Goal: Task Accomplishment & Management: Complete application form

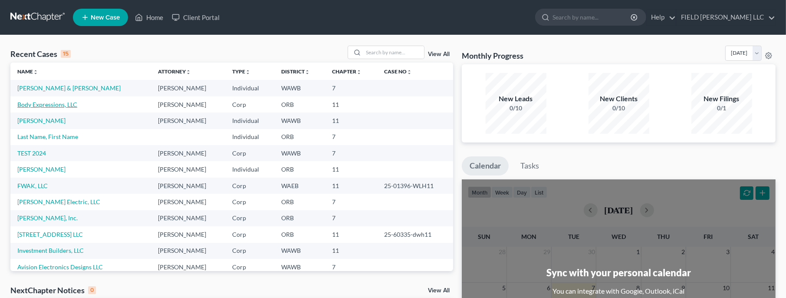
click at [49, 103] on link "Body Expressions, LLC" at bounding box center [47, 104] width 60 height 7
select select "10"
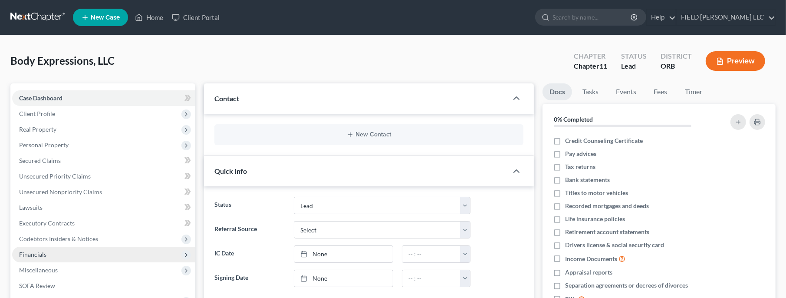
click at [46, 257] on span "Financials" at bounding box center [103, 255] width 183 height 16
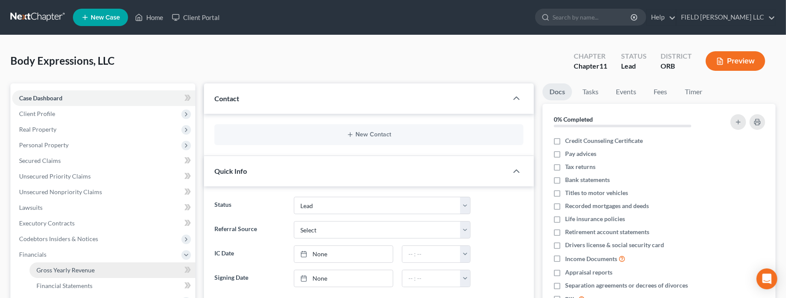
click at [63, 273] on link "Gross Yearly Revenue" at bounding box center [113, 270] width 166 height 16
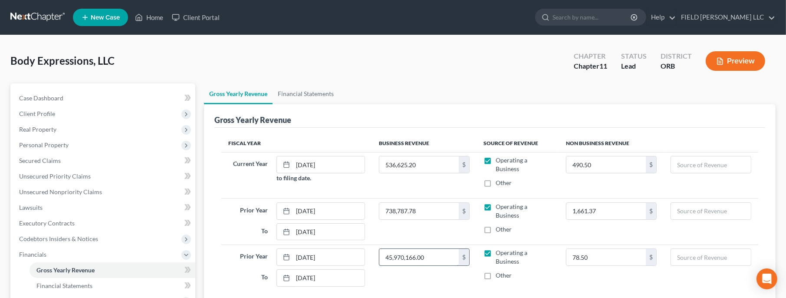
click at [434, 259] on input "45,970,166.00" at bounding box center [419, 257] width 80 height 16
type input "459,701.66"
click at [528, 91] on ul "Gross Yearly Revenue Financial Statements" at bounding box center [490, 93] width 572 height 21
click at [56, 98] on span "Case Dashboard" at bounding box center [41, 97] width 44 height 7
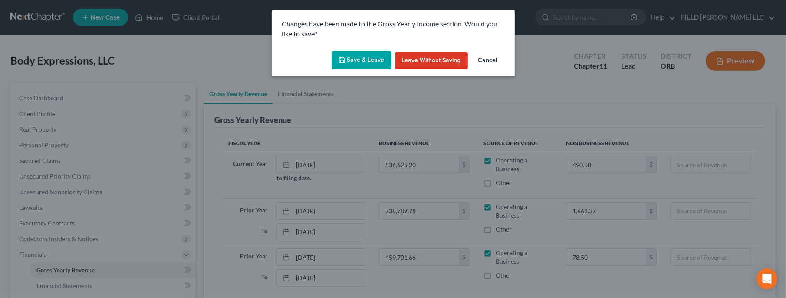
click at [350, 66] on button "Save & Leave" at bounding box center [362, 60] width 60 height 18
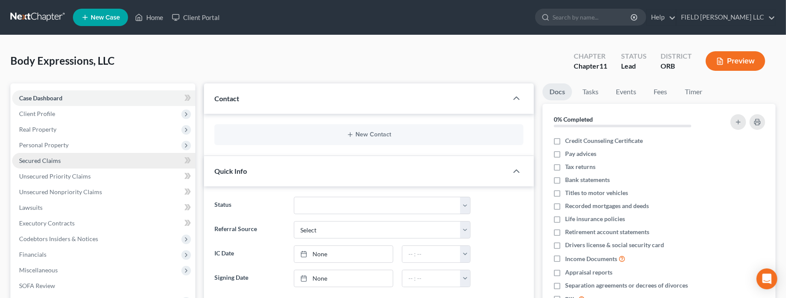
click at [57, 154] on link "Secured Claims" at bounding box center [103, 161] width 183 height 16
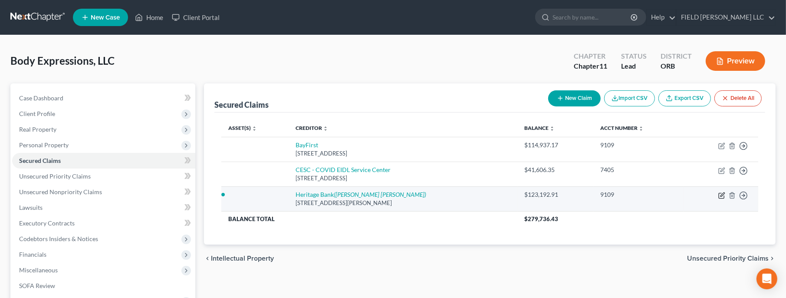
click at [721, 196] on icon "button" at bounding box center [721, 195] width 7 height 7
select select "18"
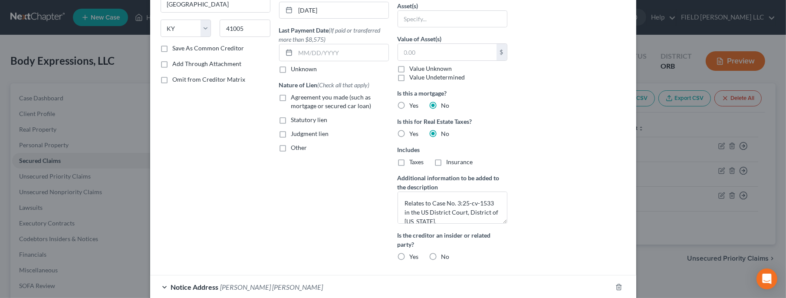
scroll to position [198, 0]
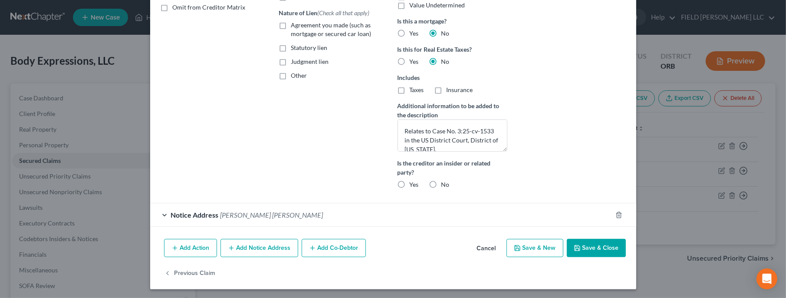
click at [184, 215] on span "Notice Address" at bounding box center [195, 215] width 48 height 8
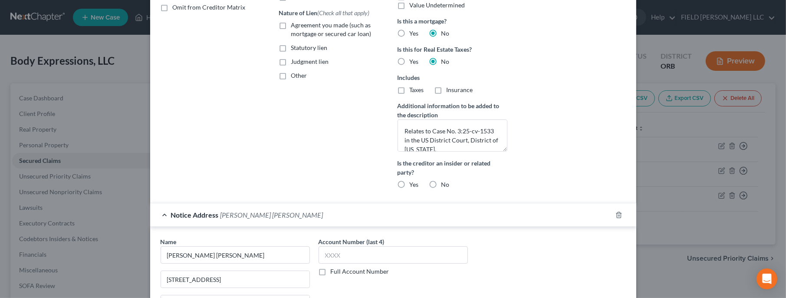
scroll to position [370, 0]
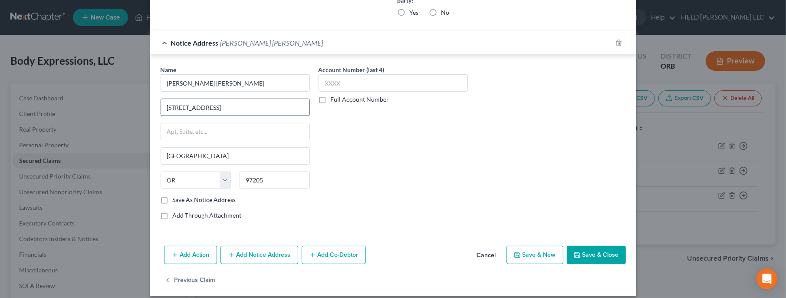
drag, startPoint x: 248, startPoint y: 105, endPoint x: 161, endPoint y: 104, distance: 86.4
click at [161, 104] on input "[STREET_ADDRESS]" at bounding box center [235, 107] width 148 height 16
click at [182, 131] on input "text" at bounding box center [235, 131] width 148 height 16
paste input "[STREET_ADDRESS]"
type input "[STREET_ADDRESS]"
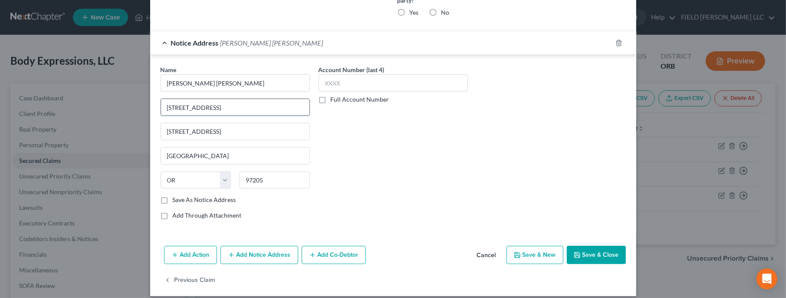
drag, startPoint x: 253, startPoint y: 108, endPoint x: 165, endPoint y: 105, distance: 87.7
click at [165, 105] on input "[STREET_ADDRESS]" at bounding box center [235, 107] width 148 height 16
drag, startPoint x: 242, startPoint y: 82, endPoint x: 199, endPoint y: 81, distance: 43.0
click at [213, 82] on input "[PERSON_NAME] [PERSON_NAME]" at bounding box center [235, 82] width 149 height 17
click at [168, 80] on input "[PERSON_NAME] [PERSON_NAME]" at bounding box center [235, 82] width 149 height 17
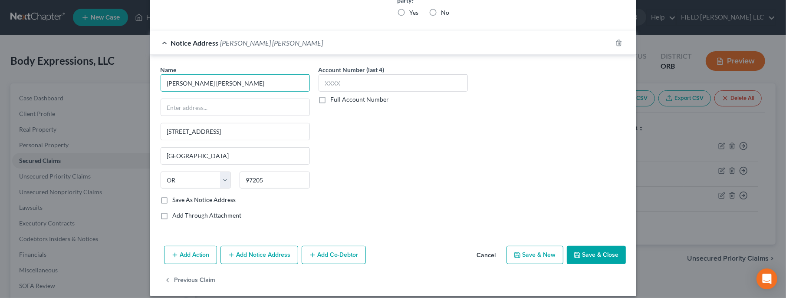
drag, startPoint x: 232, startPoint y: 80, endPoint x: 162, endPoint y: 80, distance: 70.3
click at [162, 80] on input "[PERSON_NAME] [PERSON_NAME]" at bounding box center [235, 82] width 149 height 17
click at [183, 105] on input "text" at bounding box center [235, 107] width 148 height 16
paste input "[PERSON_NAME] Law Firm"
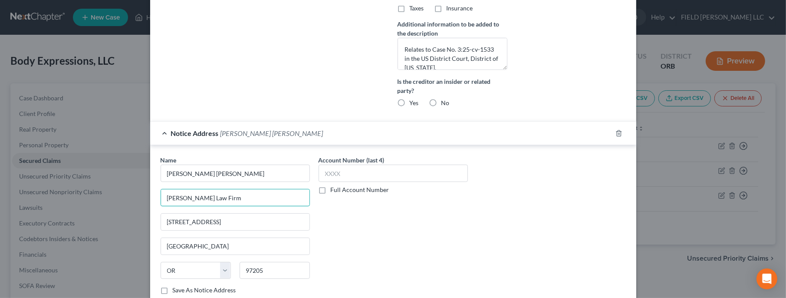
scroll to position [344, 0]
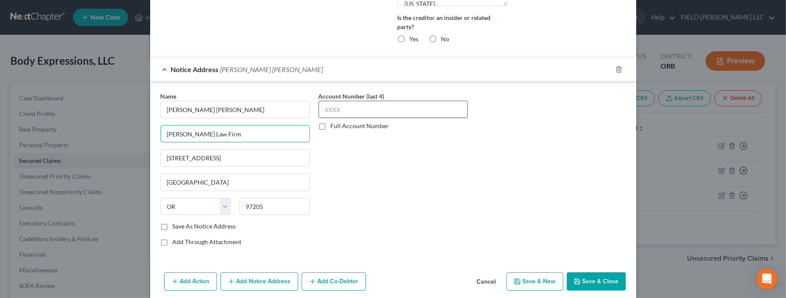
type input "[PERSON_NAME] Law Firm"
click at [363, 111] on input "text" at bounding box center [393, 109] width 149 height 17
click at [331, 125] on label "Full Account Number" at bounding box center [360, 126] width 59 height 9
click at [334, 125] on input "Full Account Number" at bounding box center [337, 125] width 6 height 6
click at [605, 284] on button "Save & Close" at bounding box center [596, 281] width 59 height 18
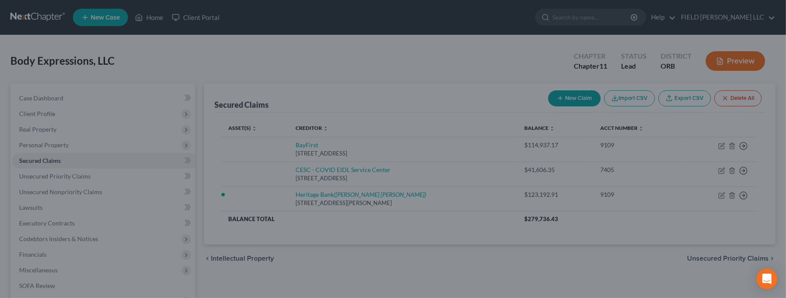
scroll to position [289, 0]
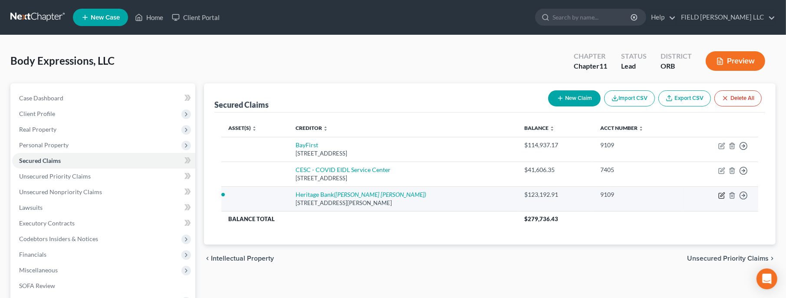
click at [721, 195] on icon "button" at bounding box center [721, 195] width 7 height 7
select select "18"
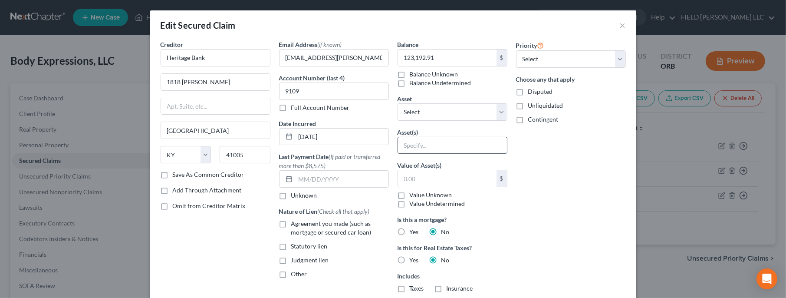
click at [425, 144] on input "text" at bounding box center [452, 145] width 109 height 16
drag, startPoint x: 434, startPoint y: 147, endPoint x: 392, endPoint y: 148, distance: 42.1
click at [398, 148] on input "UCC Blanket Lien" at bounding box center [452, 145] width 109 height 16
type input "UCC Blanket Lien"
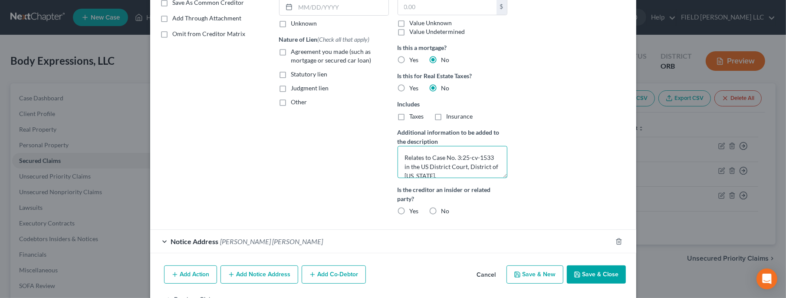
drag, startPoint x: 494, startPoint y: 156, endPoint x: 434, endPoint y: 158, distance: 59.9
click at [434, 158] on textarea "Relates to Case No. 3:25-cv-1533 in the US District Court, District of [US_STAT…" at bounding box center [453, 162] width 110 height 32
click at [210, 241] on span "Notice Address" at bounding box center [195, 241] width 48 height 8
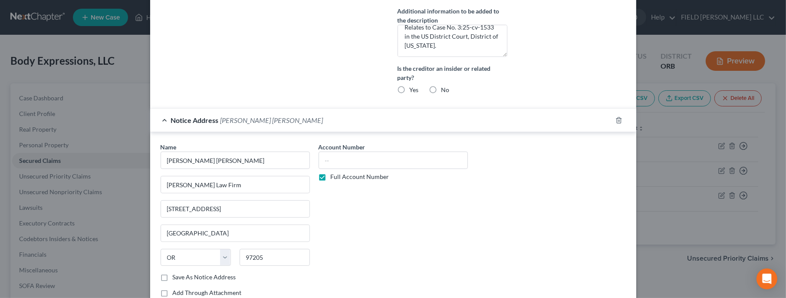
scroll to position [344, 0]
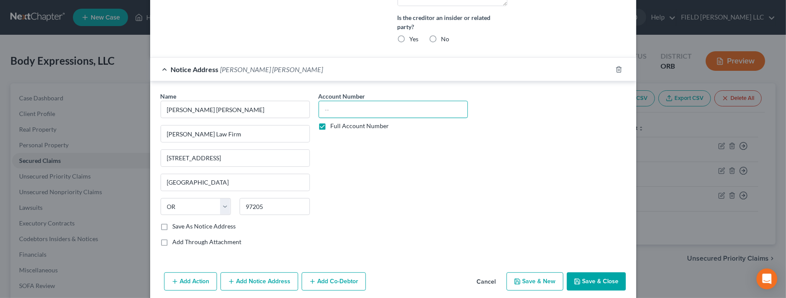
click at [330, 104] on input "text" at bounding box center [393, 109] width 149 height 17
paste input "Case No. 3:25-cv-1533"
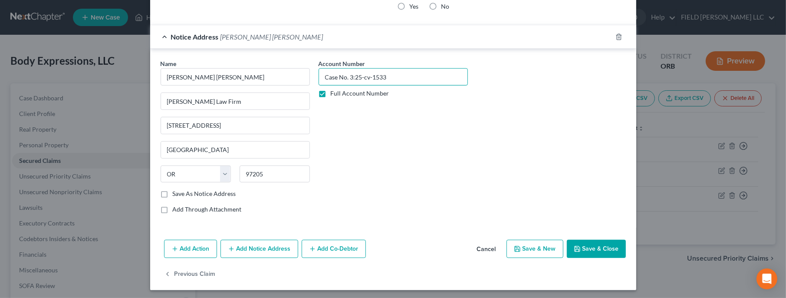
type input "Case No. 3:25-cv-1533"
click at [274, 250] on button "Add Notice Address" at bounding box center [259, 249] width 78 height 18
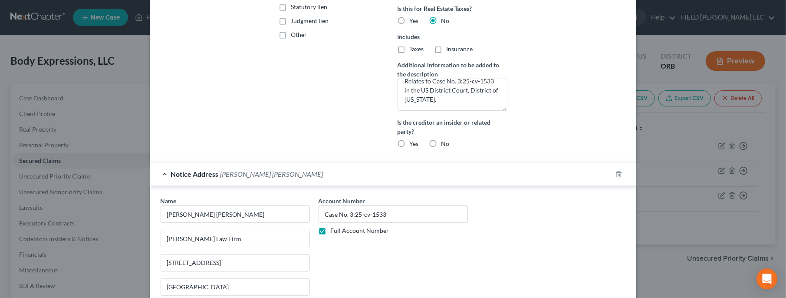
scroll to position [172, 0]
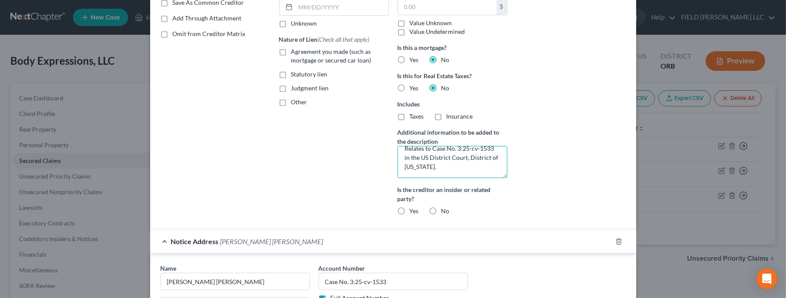
drag, startPoint x: 435, startPoint y: 166, endPoint x: 416, endPoint y: 158, distance: 20.6
click at [416, 158] on textarea "Relates to Case No. 3:25-cv-1533 in the US District Court, District of [US_STAT…" at bounding box center [453, 162] width 110 height 32
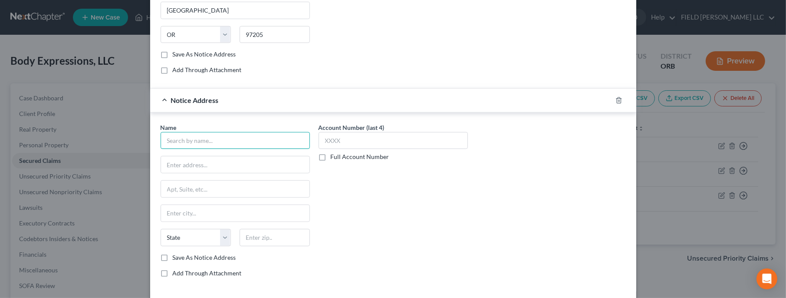
click at [202, 135] on input "text" at bounding box center [235, 140] width 149 height 17
paste input "US [GEOGRAPHIC_DATA], District of [US_STATE]."
type input "US [GEOGRAPHIC_DATA], District of [US_STATE]."
click at [199, 158] on input "text" at bounding box center [235, 164] width 148 height 16
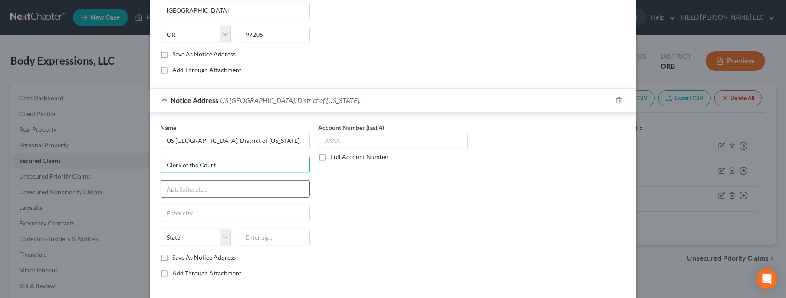
type input "Clerk of the Court"
click at [196, 186] on input "text" at bounding box center [235, 189] width 148 height 16
paste input "US [GEOGRAPHIC_DATA], District of [US_STATE]."
type input "US [GEOGRAPHIC_DATA], District of [US_STATE]."
paste input "[STREET_ADDRESS]"
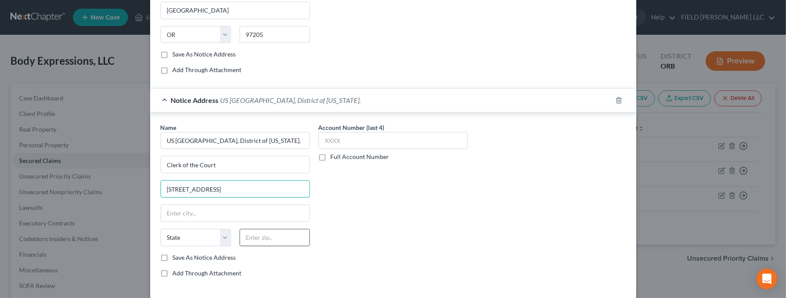
type input "[STREET_ADDRESS]"
click at [258, 238] on input "text" at bounding box center [275, 237] width 70 height 17
type input "97204"
type input "[GEOGRAPHIC_DATA]"
select select "38"
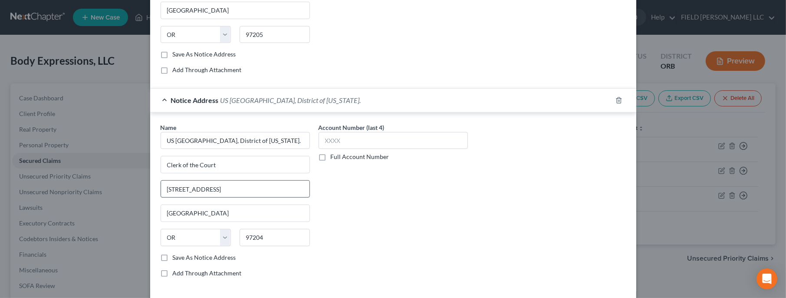
drag, startPoint x: 212, startPoint y: 186, endPoint x: 183, endPoint y: 186, distance: 28.6
click at [183, 186] on input "[STREET_ADDRESS]" at bounding box center [235, 189] width 148 height 16
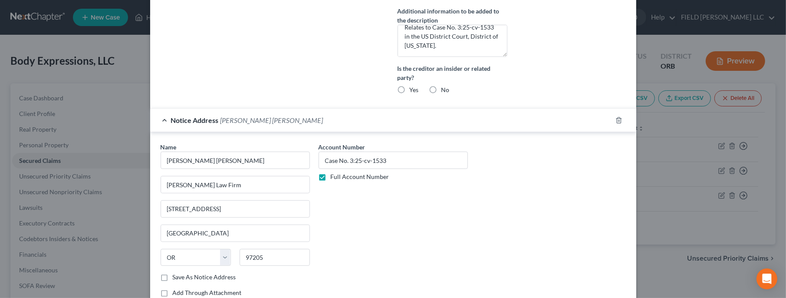
scroll to position [344, 0]
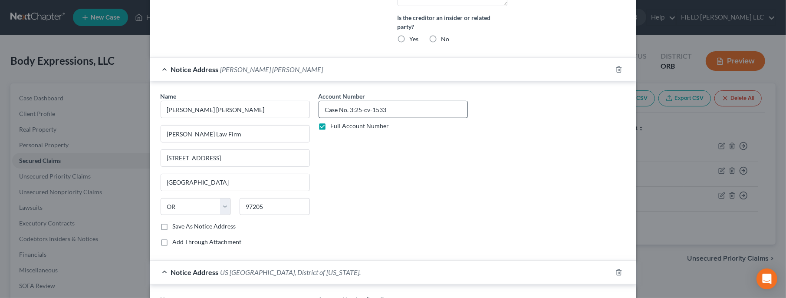
type input "[STREET_ADDRESS]"
drag, startPoint x: 386, startPoint y: 106, endPoint x: 316, endPoint y: 109, distance: 69.9
click at [319, 109] on input "Case No. 3:25-cv-1533" at bounding box center [393, 109] width 149 height 17
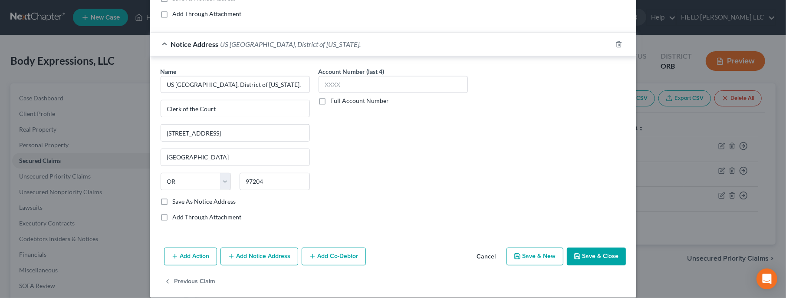
scroll to position [578, 0]
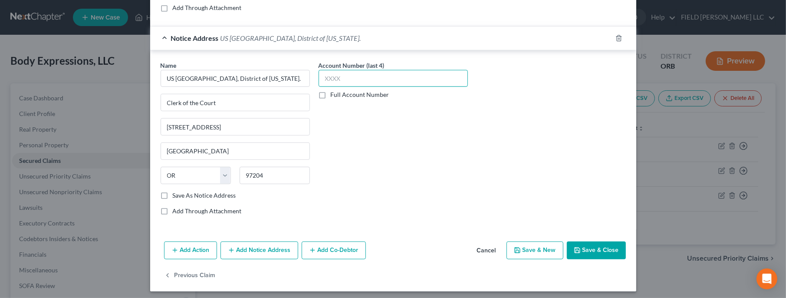
click at [337, 74] on input "text" at bounding box center [393, 78] width 149 height 17
click at [331, 90] on label "Full Account Number" at bounding box center [360, 94] width 59 height 9
click at [334, 90] on input "Full Account Number" at bounding box center [337, 93] width 6 height 6
click at [329, 78] on input "text" at bounding box center [393, 78] width 149 height 17
paste input "Case No. 3:25-cv-1533"
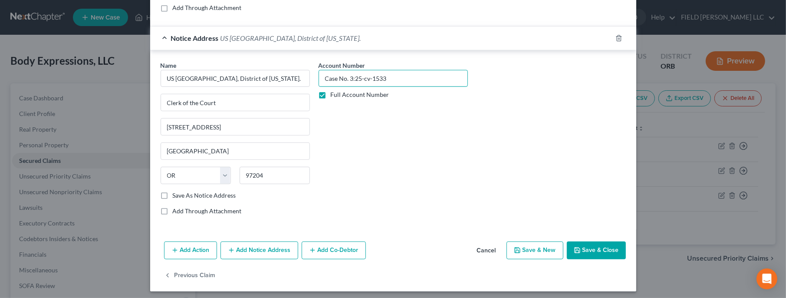
type input "Case No. 3:25-cv-1533"
click at [588, 250] on button "Save & Close" at bounding box center [596, 250] width 59 height 18
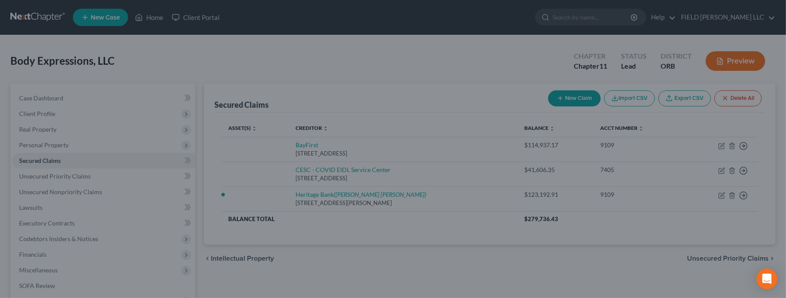
scroll to position [0, 0]
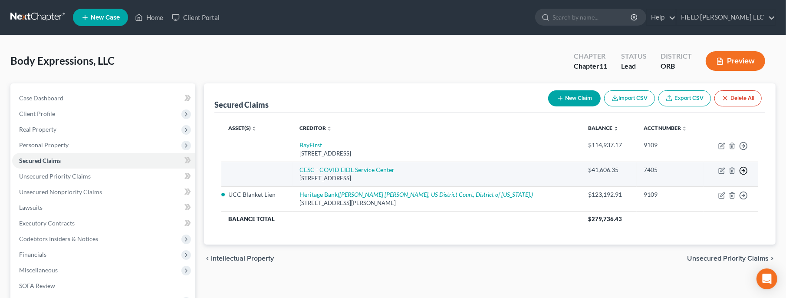
click at [747, 170] on icon "button" at bounding box center [743, 170] width 9 height 9
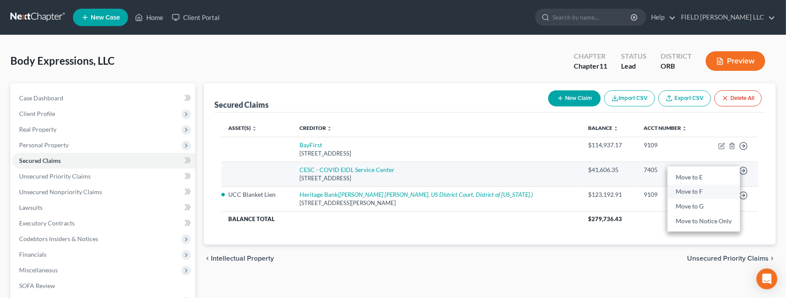
click at [707, 191] on link "Move to F" at bounding box center [704, 191] width 72 height 15
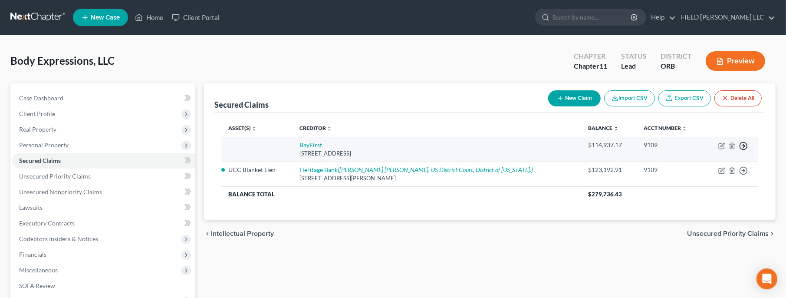
click at [743, 146] on icon "button" at bounding box center [743, 145] width 9 height 9
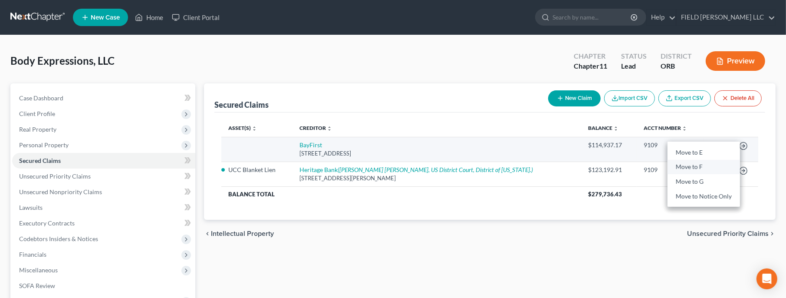
click at [706, 165] on link "Move to F" at bounding box center [704, 167] width 72 height 15
